Goal: Information Seeking & Learning: Learn about a topic

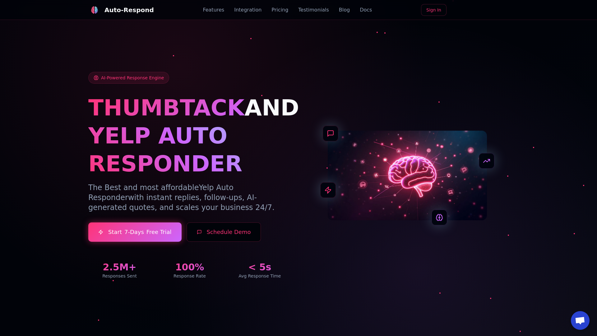
click at [339, 10] on link "Blog" at bounding box center [344, 9] width 11 height 7
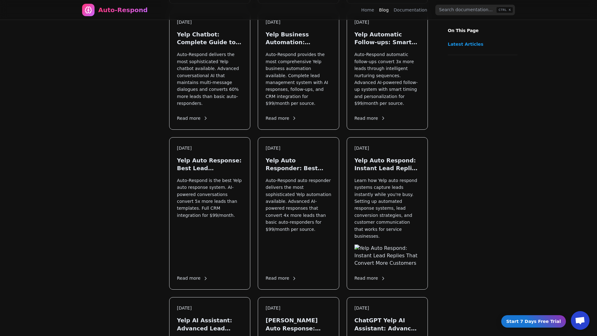
scroll to position [696, 0]
